Goal: Information Seeking & Learning: Check status

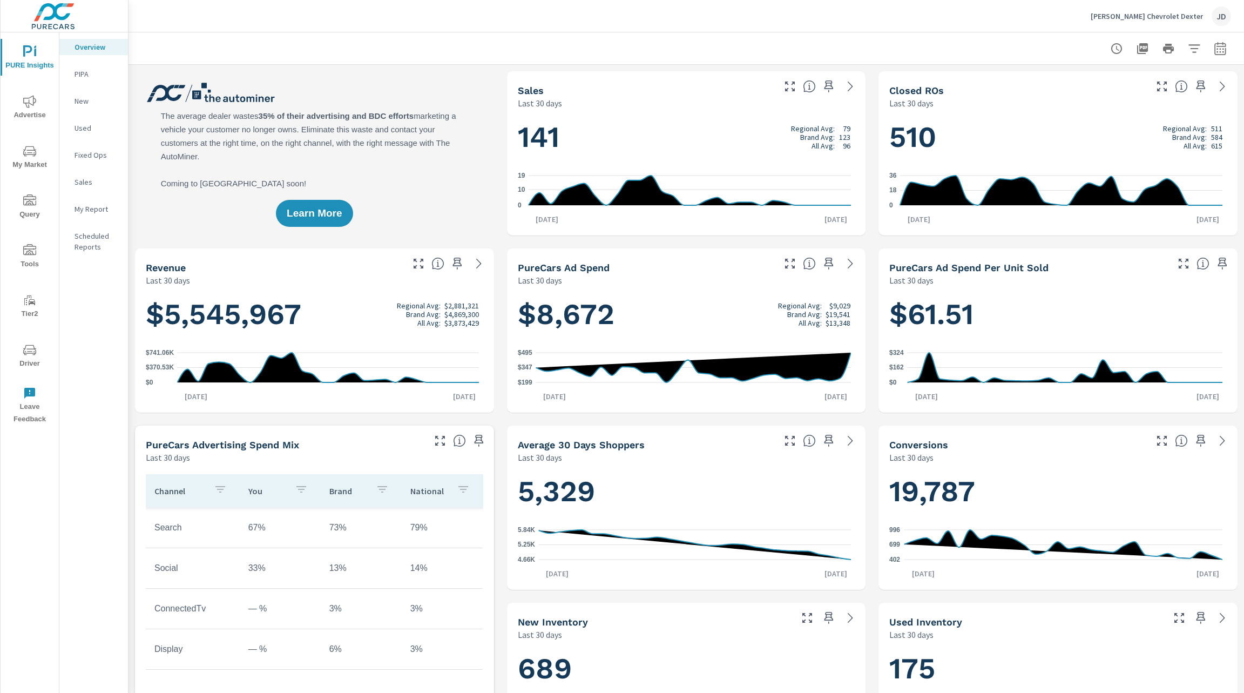
scroll to position [1, 0]
click at [40, 350] on span "Driver" at bounding box center [30, 356] width 52 height 26
